Goal: Task Accomplishment & Management: Use online tool/utility

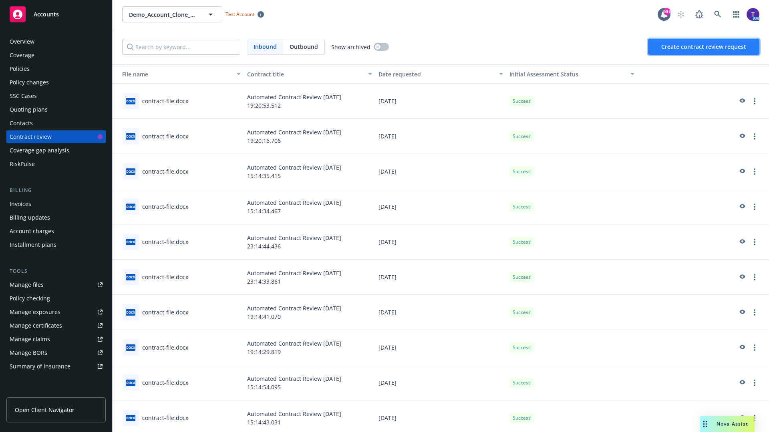
click at [704, 47] on span "Create contract review request" at bounding box center [703, 47] width 85 height 8
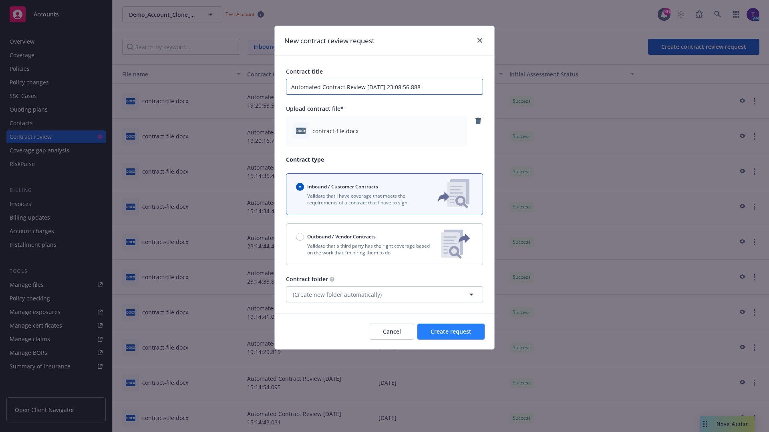
type input "Automated Contract Review 09-15-2025 23:08:56.888"
click at [451, 332] on span "Create request" at bounding box center [450, 332] width 41 height 8
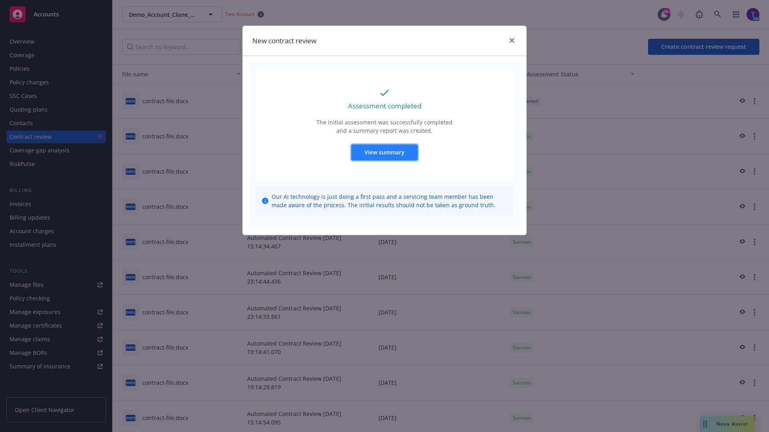
click at [384, 152] on span "View summary" at bounding box center [384, 153] width 40 height 8
